Goal: Communication & Community: Share content

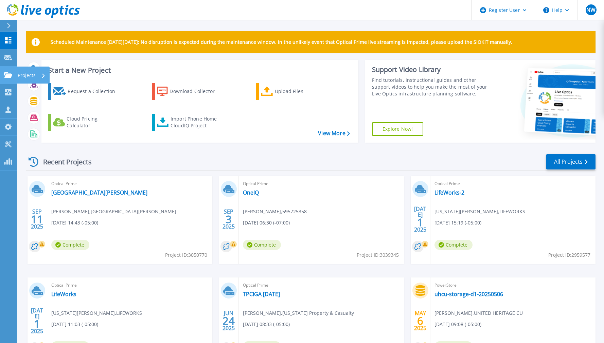
click at [29, 75] on p "Projects" at bounding box center [27, 76] width 18 height 18
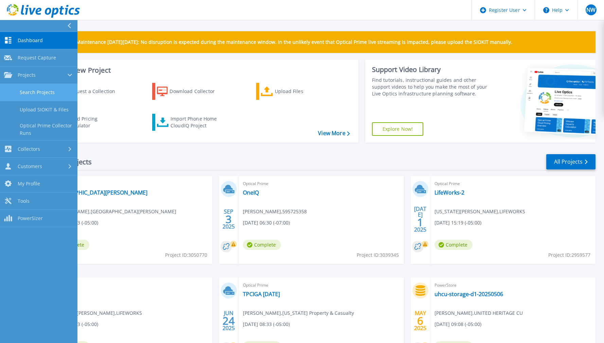
click at [43, 87] on link "Search Projects" at bounding box center [38, 92] width 77 height 17
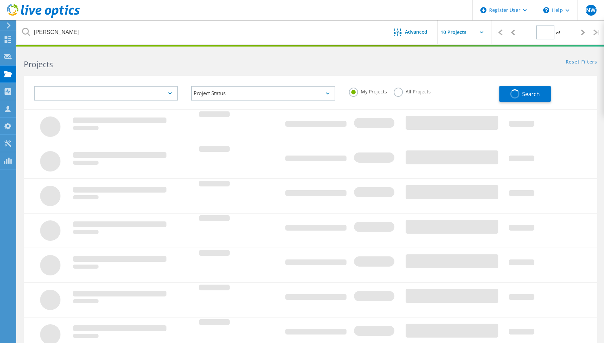
type input "1"
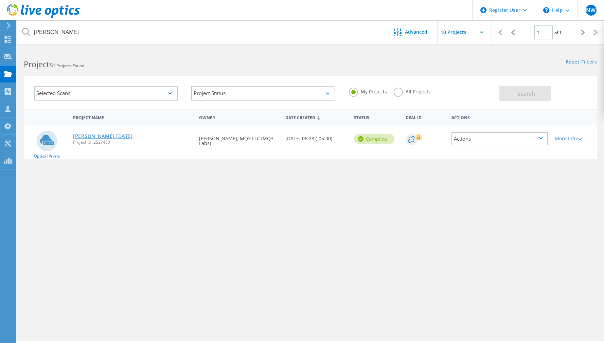
click at [107, 135] on link "Higginbotham 6-5-24" at bounding box center [103, 136] width 60 height 5
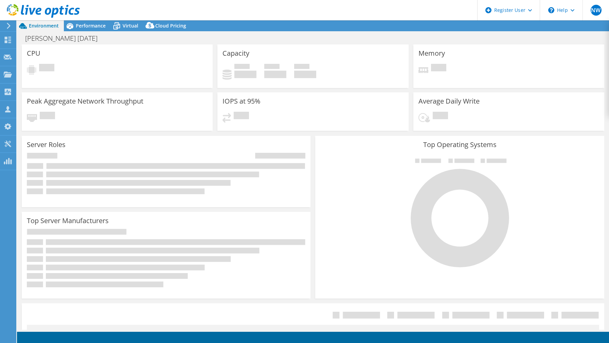
select select "USD"
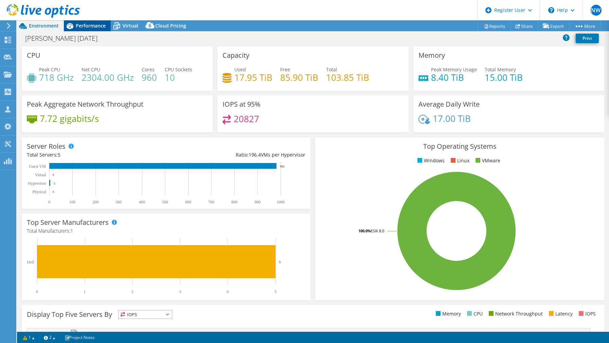
click at [88, 26] on span "Performance" at bounding box center [91, 25] width 30 height 6
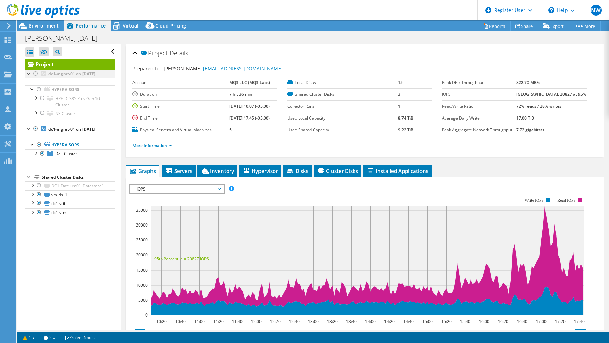
click at [37, 75] on div at bounding box center [35, 74] width 7 height 8
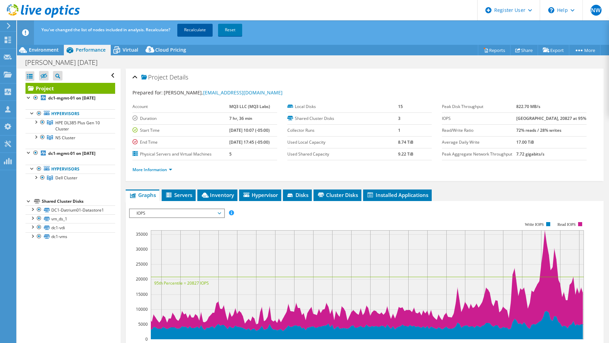
click at [202, 29] on link "Recalculate" at bounding box center [194, 30] width 35 height 12
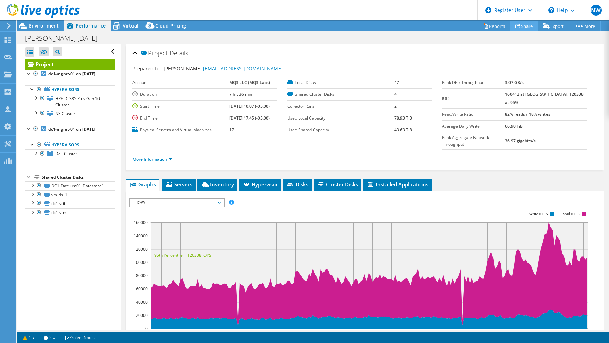
click at [515, 30] on link "Share" at bounding box center [524, 26] width 28 height 11
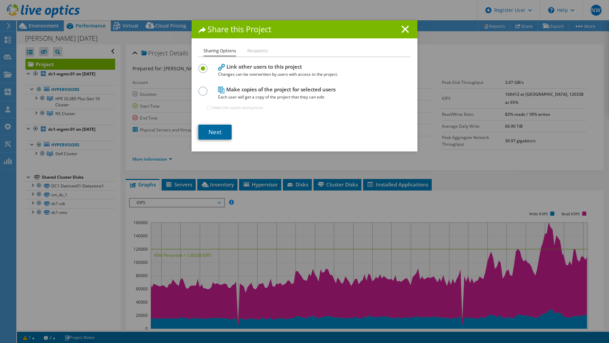
click at [217, 129] on link "Next" at bounding box center [214, 132] width 33 height 15
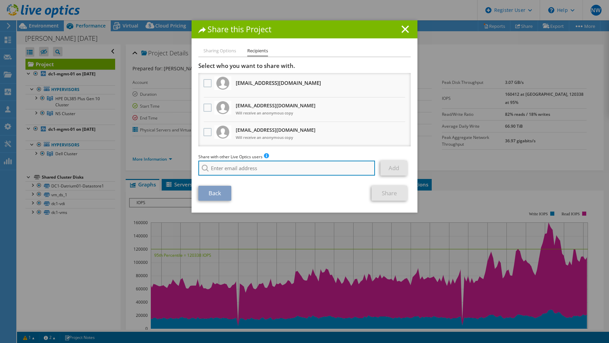
click at [261, 169] on input "search" at bounding box center [286, 168] width 177 height 15
paste input "TJ Webb <tj.webb@nutanix.com>"
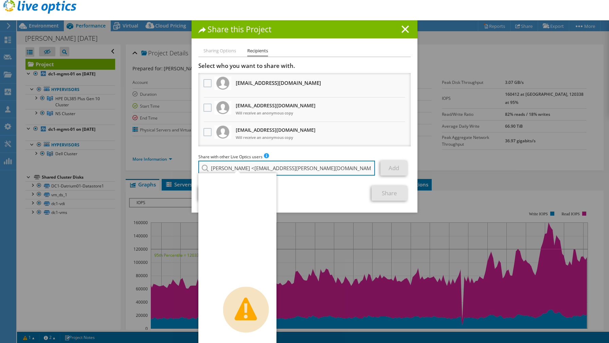
drag, startPoint x: 232, startPoint y: 168, endPoint x: 197, endPoint y: 167, distance: 35.0
click at [198, 167] on input "TJ Webb <tj.webb@nutanix.com>" at bounding box center [286, 168] width 177 height 15
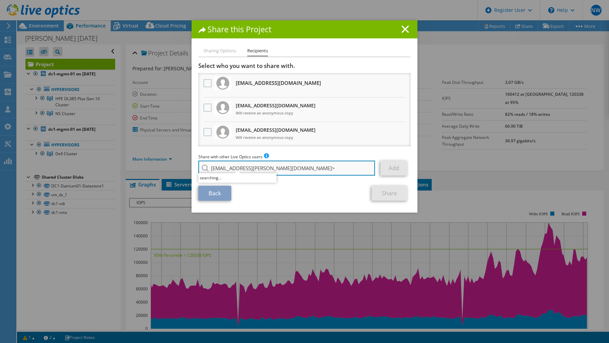
click at [271, 168] on input "tj.webb@nutanix.com>" at bounding box center [286, 168] width 177 height 15
type input "tj.webb@nutanix.com"
click at [317, 196] on div "Back Share" at bounding box center [304, 193] width 212 height 15
click at [403, 32] on icon at bounding box center [404, 28] width 7 height 7
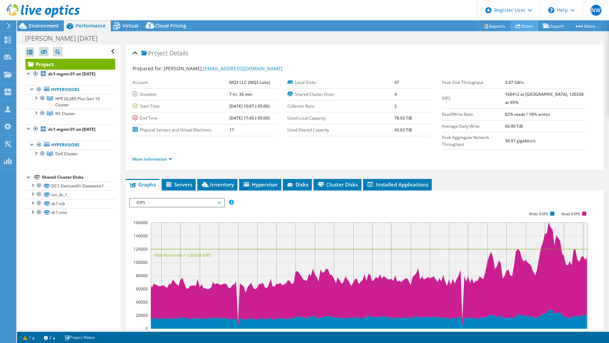
click at [519, 23] on link "Share" at bounding box center [524, 26] width 28 height 11
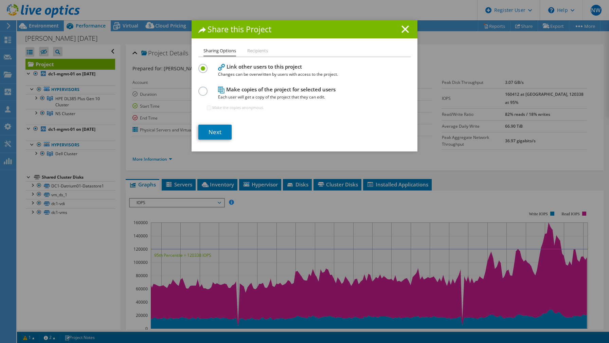
click at [203, 88] on label at bounding box center [204, 88] width 12 height 2
click at [0, 0] on input "radio" at bounding box center [0, 0] width 0 height 0
click at [206, 130] on link "Next" at bounding box center [214, 132] width 33 height 15
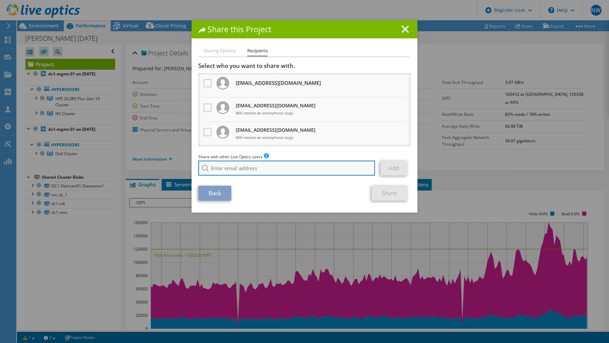
drag, startPoint x: 216, startPoint y: 173, endPoint x: 218, endPoint y: 169, distance: 4.1
click at [217, 172] on input "search" at bounding box center [286, 168] width 177 height 15
paste input "TJ Webb <tj.webb@nutanix.com>"
type input "TJ Webb <tj.webb@nutanix.com>"
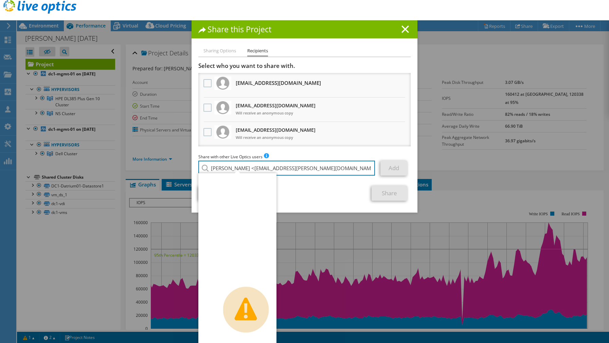
drag, startPoint x: 232, startPoint y: 167, endPoint x: 162, endPoint y: 165, distance: 70.3
click at [159, 166] on div "Share this Project Sharing Options Recipients Link other users to this project …" at bounding box center [304, 171] width 609 height 302
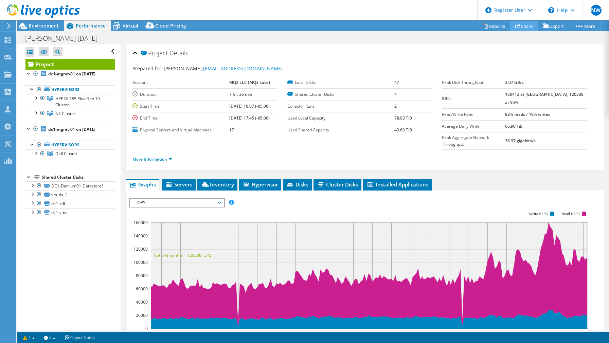
click at [525, 25] on link "Share" at bounding box center [524, 26] width 28 height 11
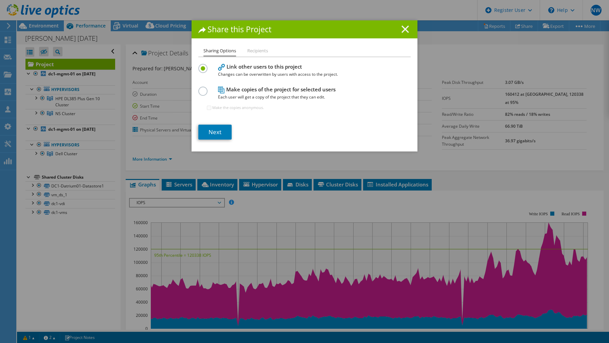
click at [401, 26] on icon at bounding box center [404, 28] width 7 height 7
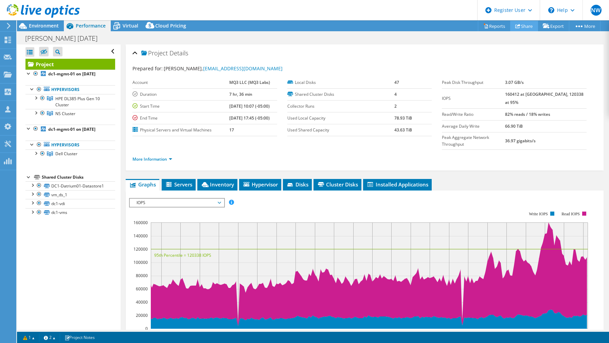
click at [522, 23] on link "Share" at bounding box center [524, 26] width 28 height 11
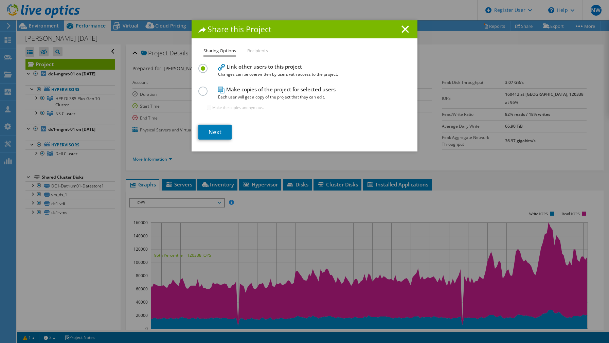
click at [403, 25] on icon at bounding box center [404, 28] width 7 height 7
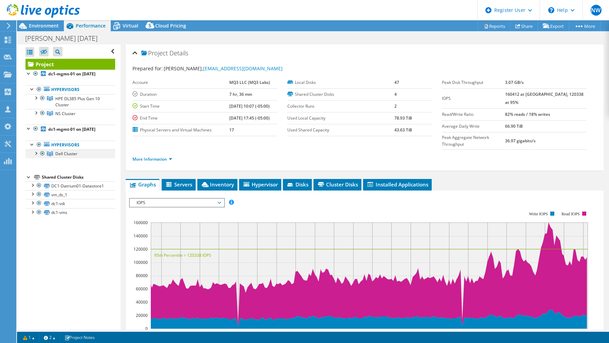
click at [35, 153] on div at bounding box center [35, 152] width 7 height 7
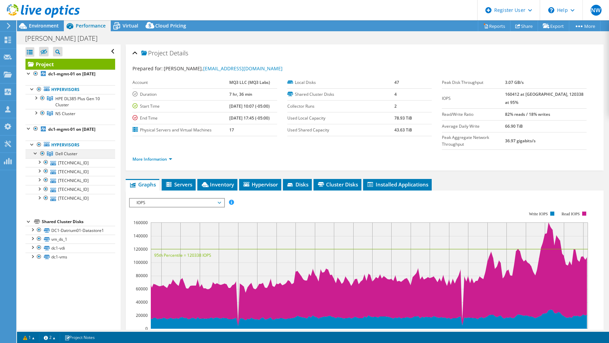
click at [34, 153] on div at bounding box center [35, 152] width 7 height 7
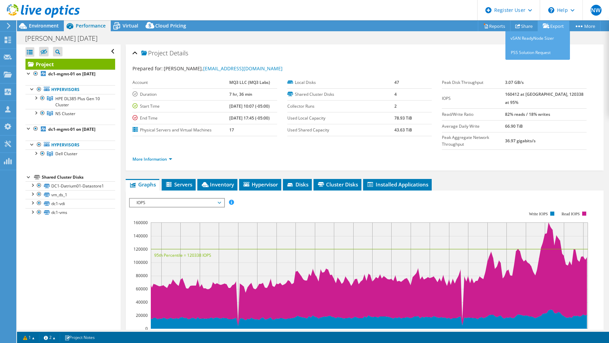
click at [551, 28] on link "Export" at bounding box center [554, 26] width 32 height 11
